Goal: Find specific page/section: Find specific page/section

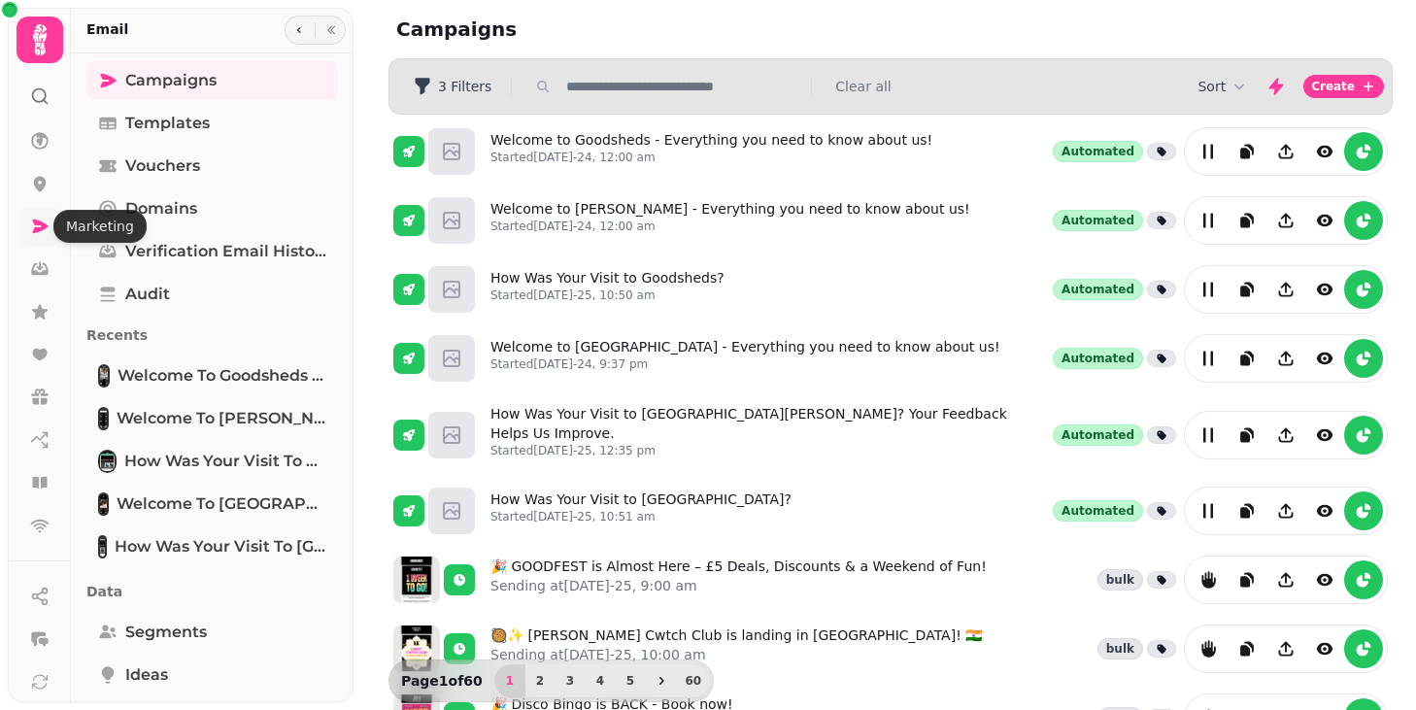
click at [38, 232] on icon at bounding box center [39, 226] width 19 height 19
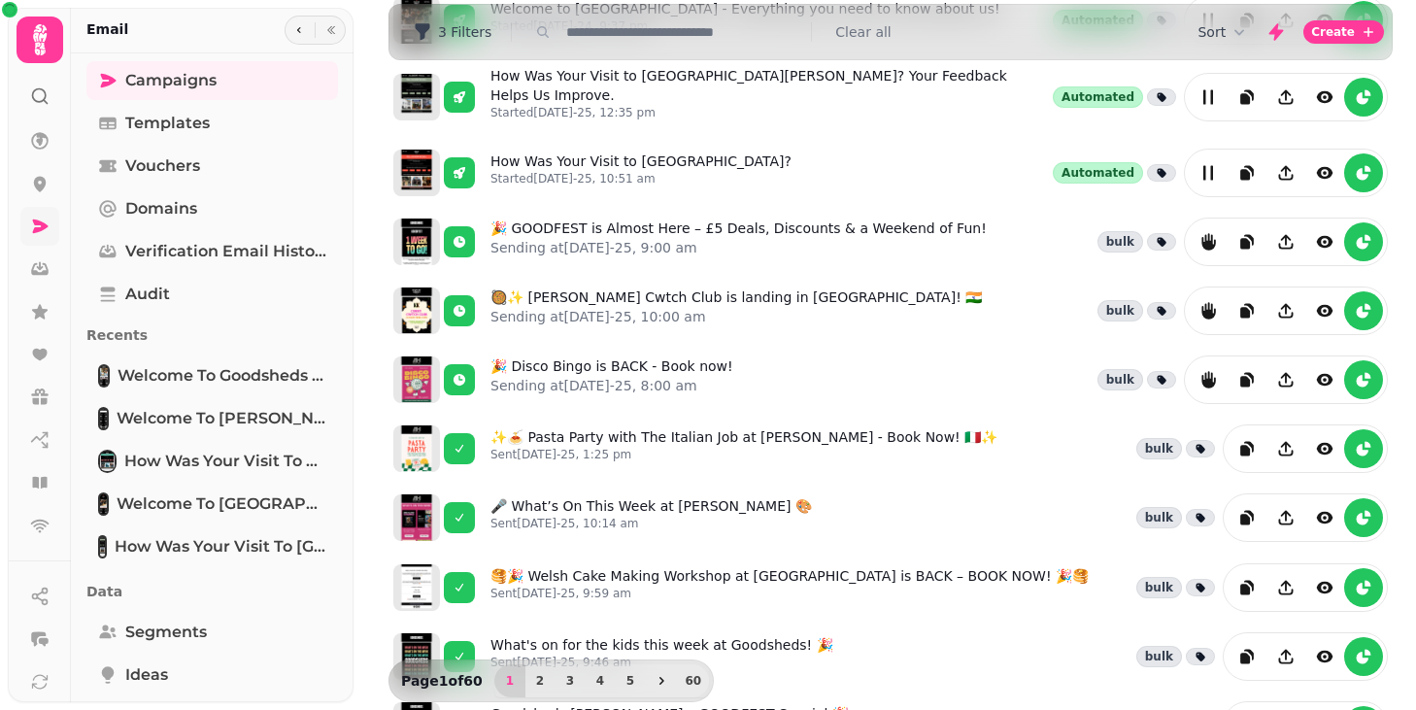
scroll to position [341, 0]
